Goal: Task Accomplishment & Management: Manage account settings

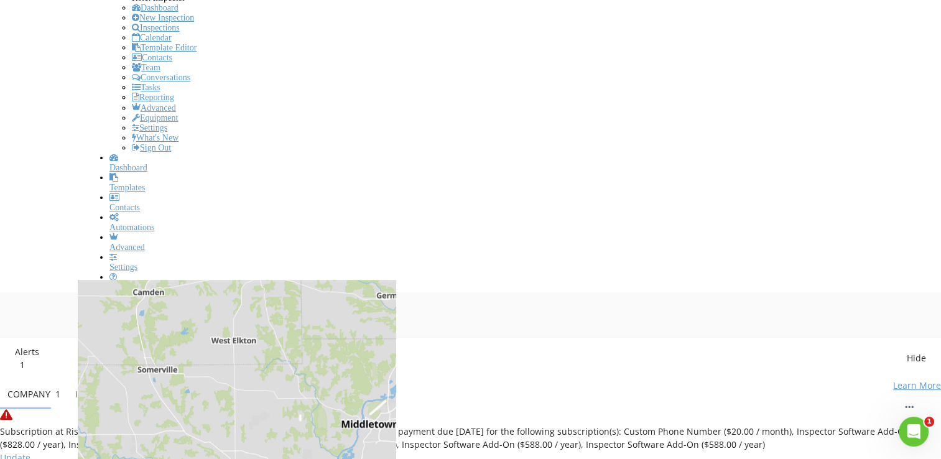
scroll to position [1431, 960]
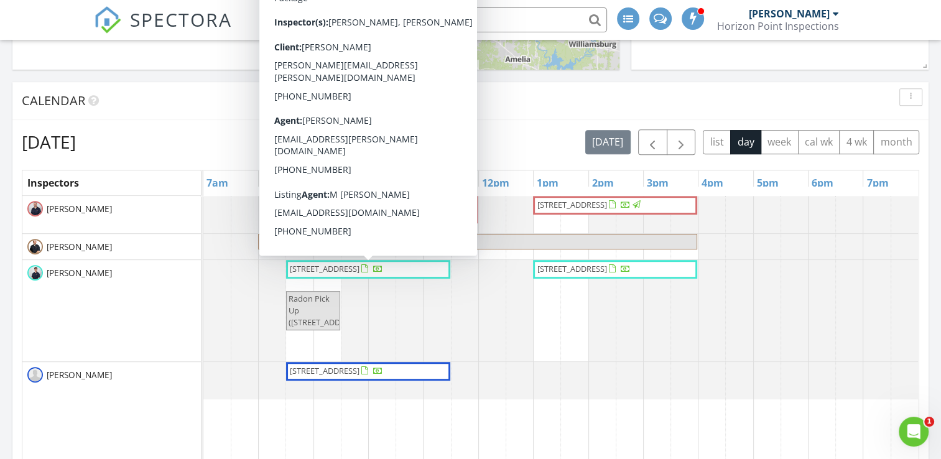
scroll to position [593, 0]
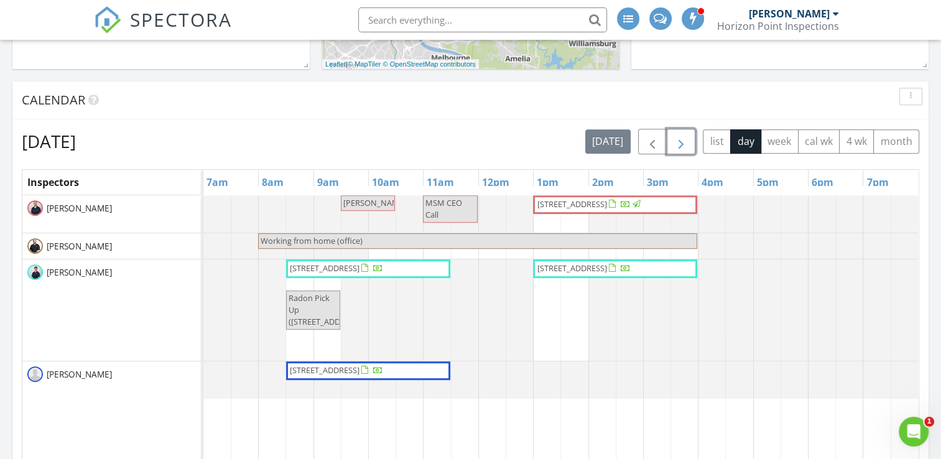
click at [685, 146] on span "button" at bounding box center [680, 141] width 15 height 15
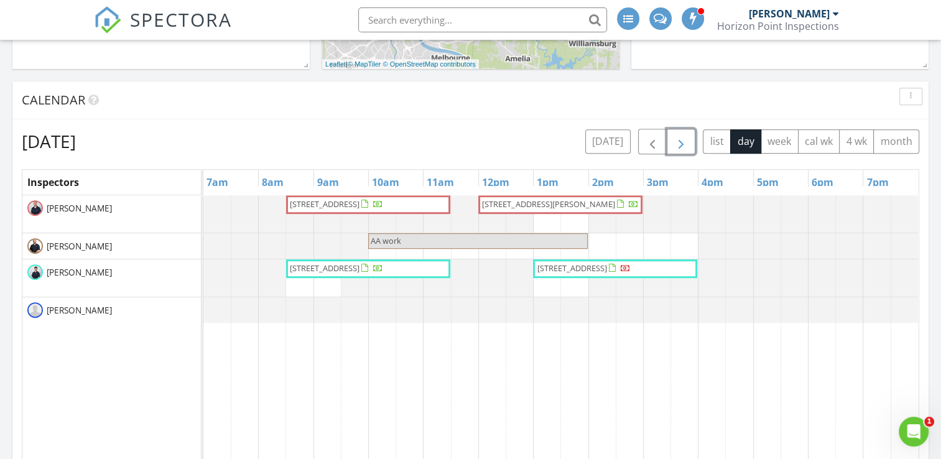
click at [679, 149] on span "button" at bounding box center [680, 141] width 15 height 15
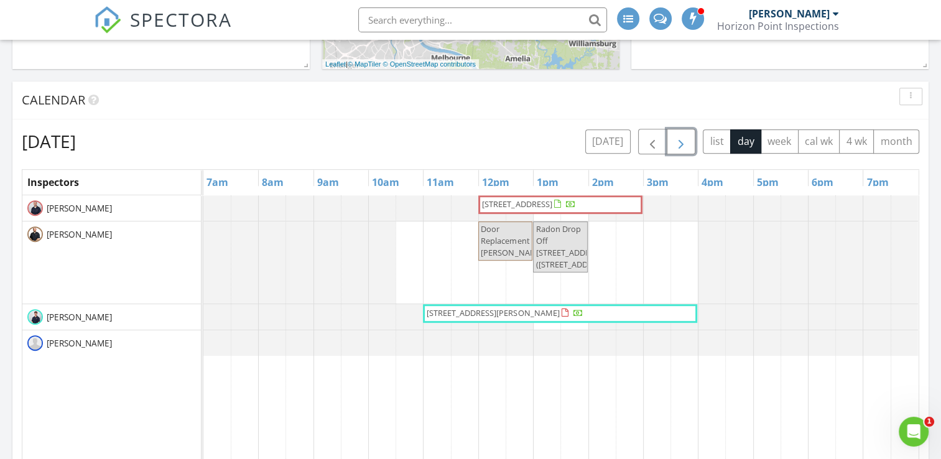
click at [552, 202] on span "544 Morrvue Dr, Cincinnati 45238" at bounding box center [517, 203] width 70 height 11
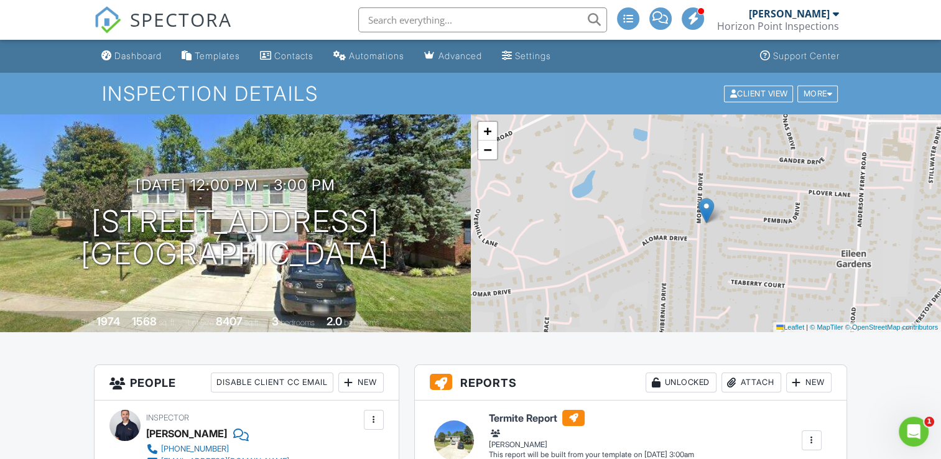
scroll to position [1, 0]
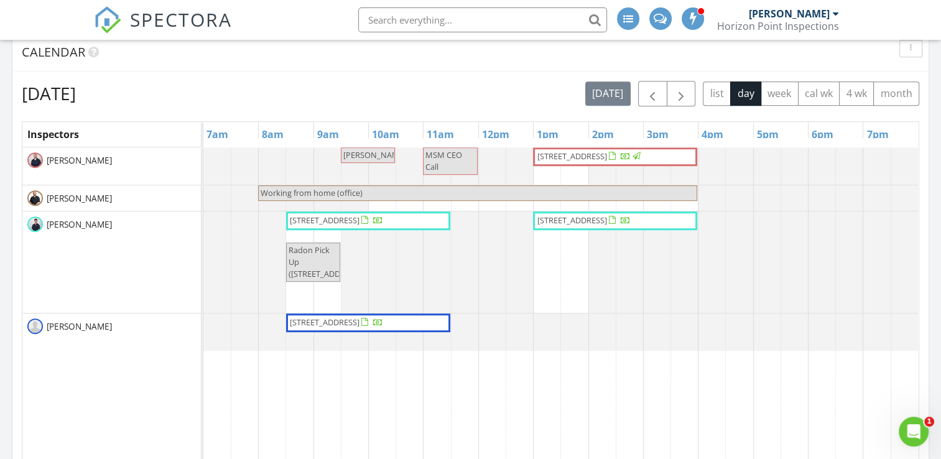
scroll to position [573, 0]
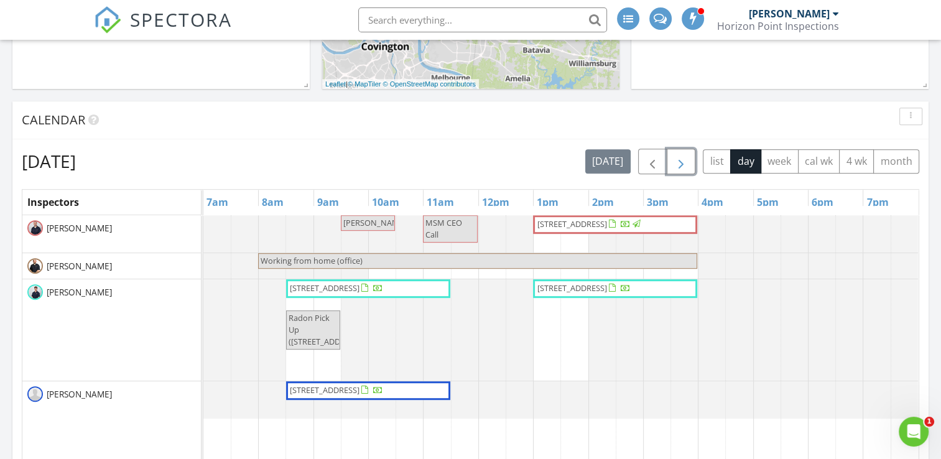
click at [681, 166] on span "button" at bounding box center [680, 161] width 15 height 15
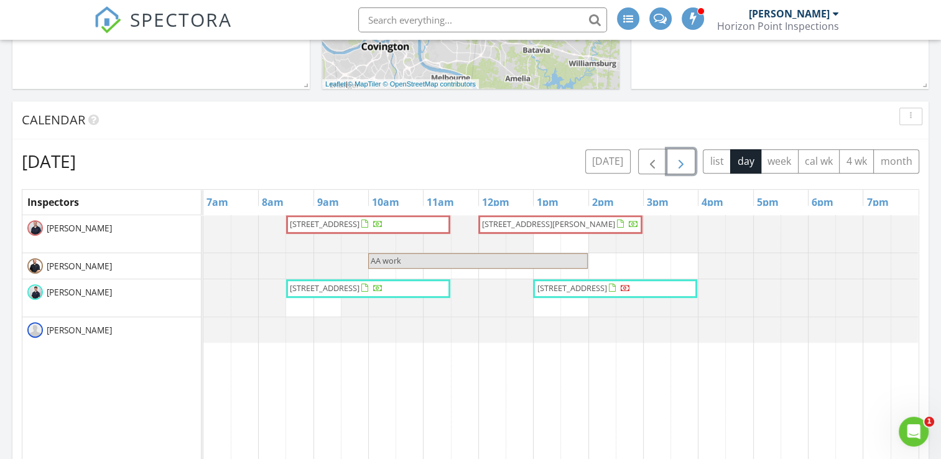
click at [681, 166] on span "button" at bounding box center [680, 161] width 15 height 15
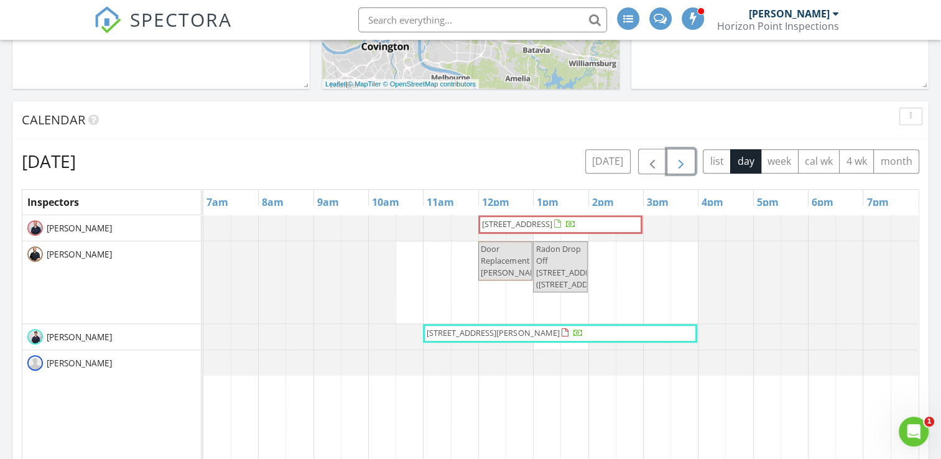
click at [604, 333] on span "1514 Compton Rd, Cincinnati 45231" at bounding box center [559, 333] width 269 height 12
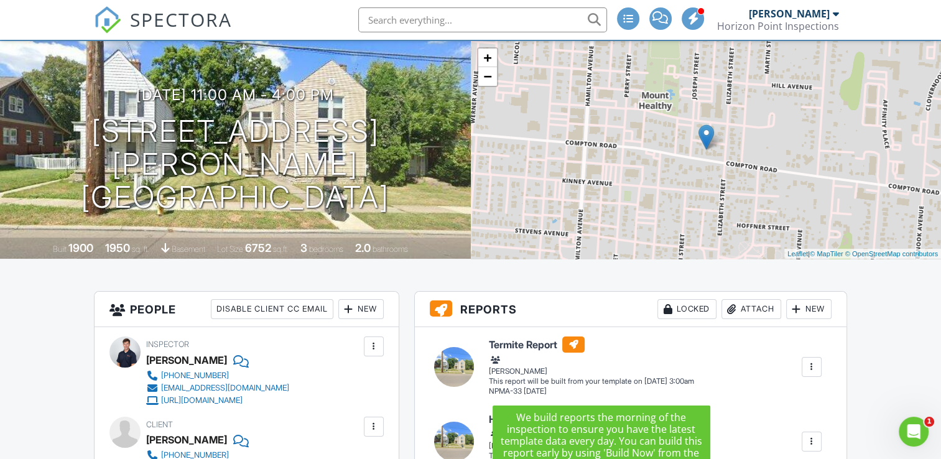
scroll to position [72, 0]
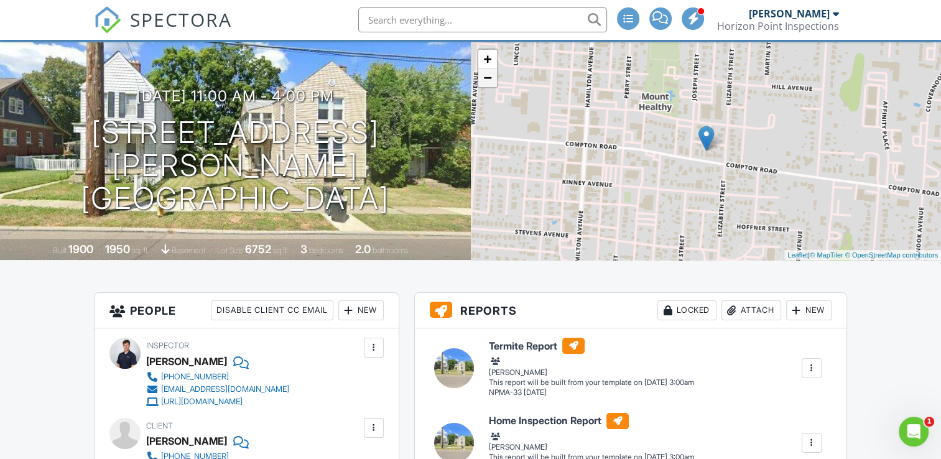
click at [483, 83] on link "−" at bounding box center [487, 77] width 19 height 19
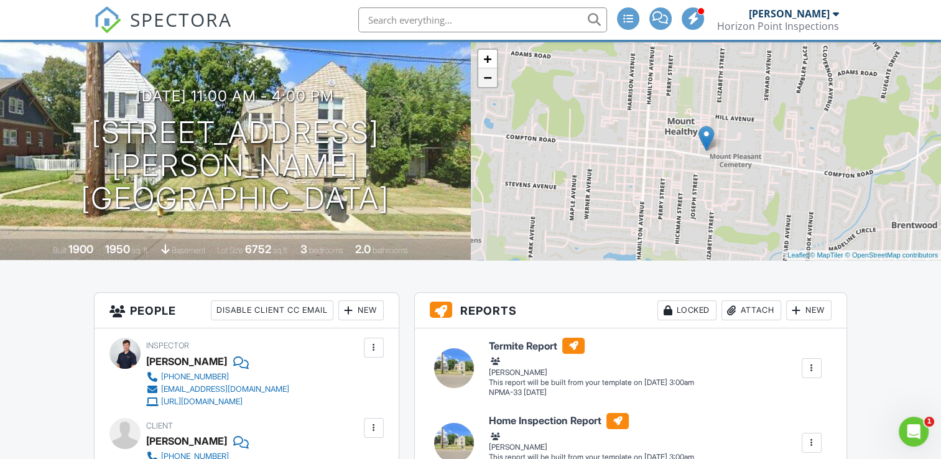
click at [483, 83] on link "−" at bounding box center [487, 77] width 19 height 19
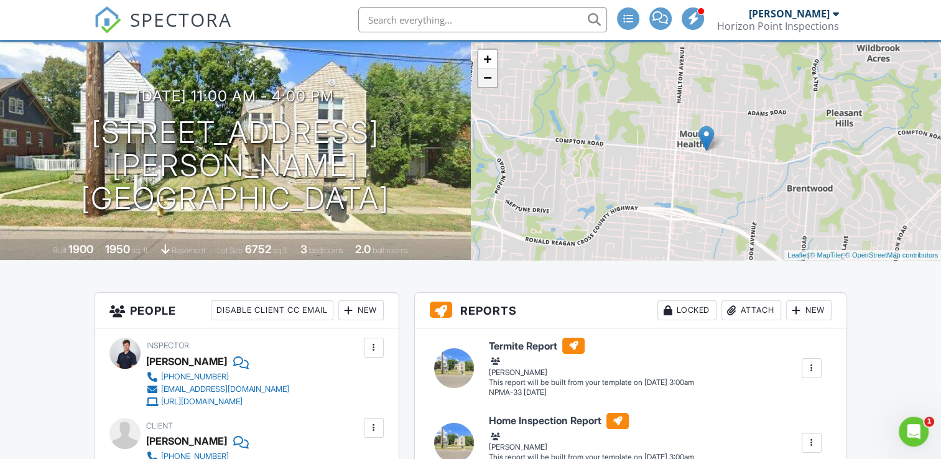
click at [483, 83] on link "−" at bounding box center [487, 77] width 19 height 19
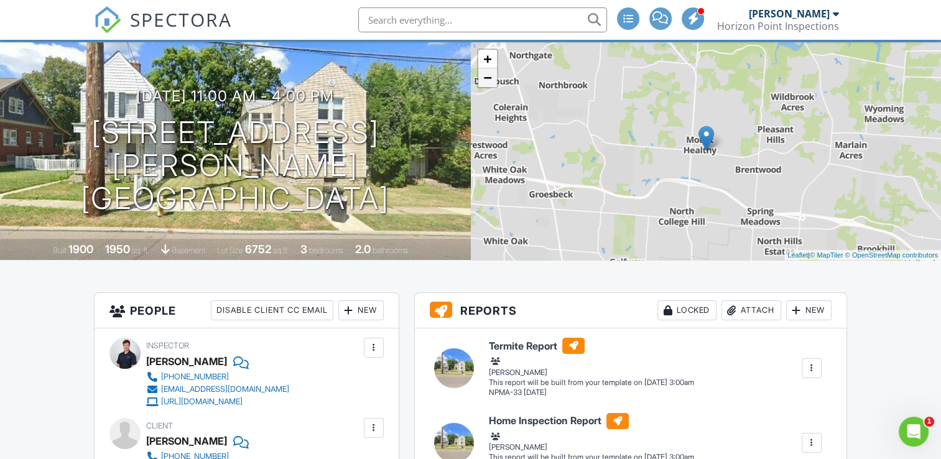
click at [483, 83] on link "−" at bounding box center [487, 77] width 19 height 19
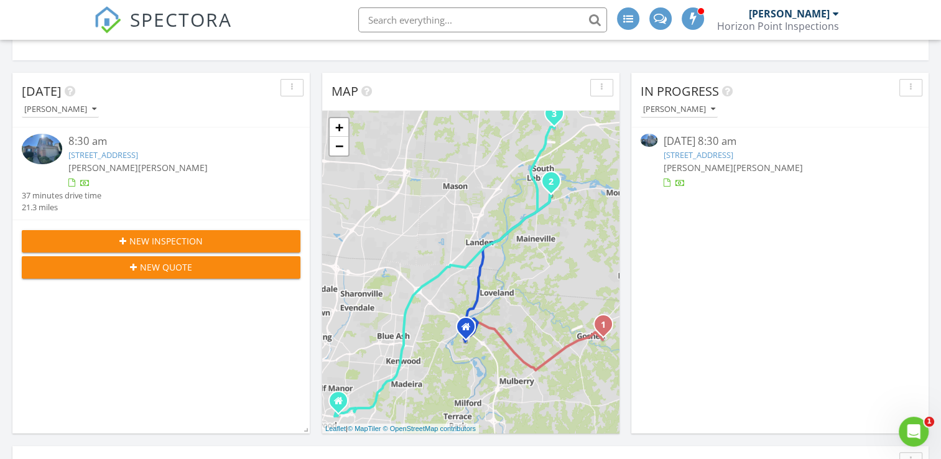
scroll to position [228, 0]
